Goal: Navigation & Orientation: Find specific page/section

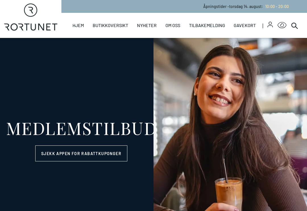
select select "NO"
click at [0, 0] on link "Servering" at bounding box center [0, 0] width 0 height 0
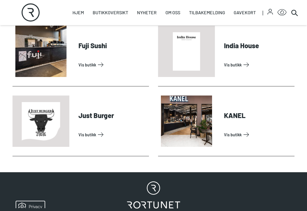
scroll to position [237, 0]
click at [236, 133] on link "Vis butikk" at bounding box center [258, 134] width 68 height 9
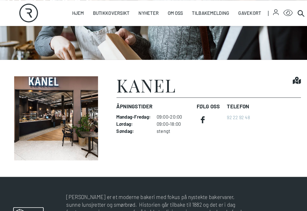
scroll to position [97, 0]
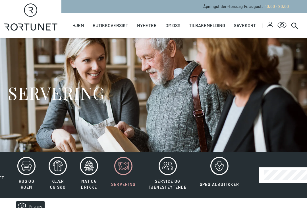
click at [126, 166] on icon at bounding box center [123, 166] width 18 height 18
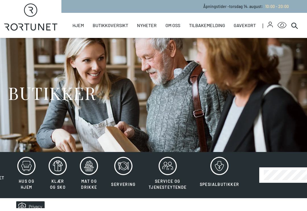
click at [94, 168] on icon at bounding box center [89, 166] width 18 height 18
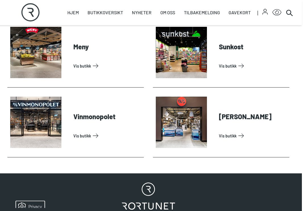
scroll to position [306, 5]
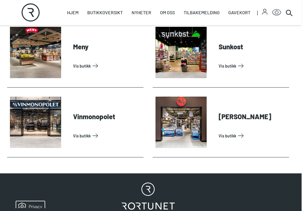
click at [256, 131] on link "Vis butikk" at bounding box center [253, 135] width 68 height 9
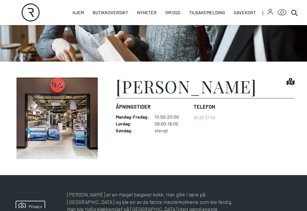
scroll to position [95, 0]
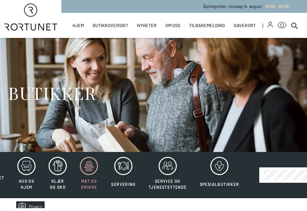
click at [124, 170] on icon at bounding box center [123, 166] width 18 height 18
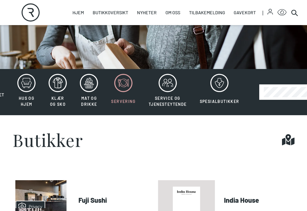
scroll to position [65, 0]
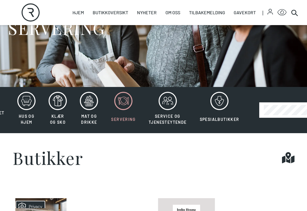
click at [223, 100] on icon at bounding box center [220, 101] width 18 height 18
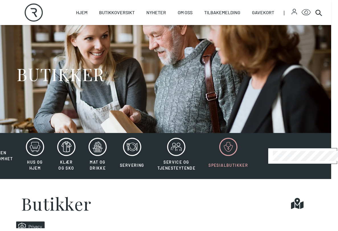
scroll to position [7, 7]
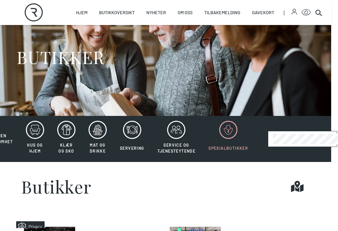
click at [134, 130] on icon at bounding box center [132, 130] width 18 height 18
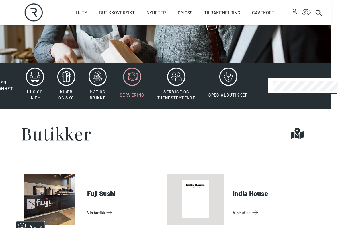
scroll to position [38, 7]
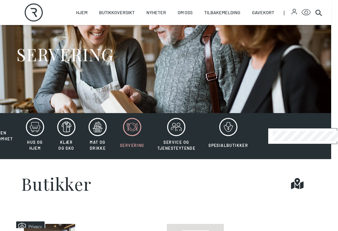
click at [71, 127] on icon at bounding box center [66, 127] width 18 height 18
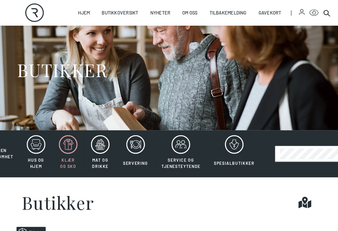
scroll to position [24, 0]
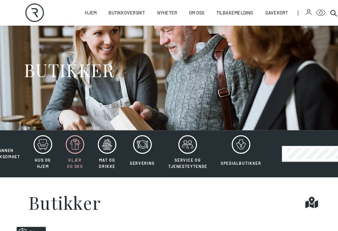
click at [38, 144] on icon at bounding box center [42, 141] width 18 height 18
